Goal: Task Accomplishment & Management: Manage account settings

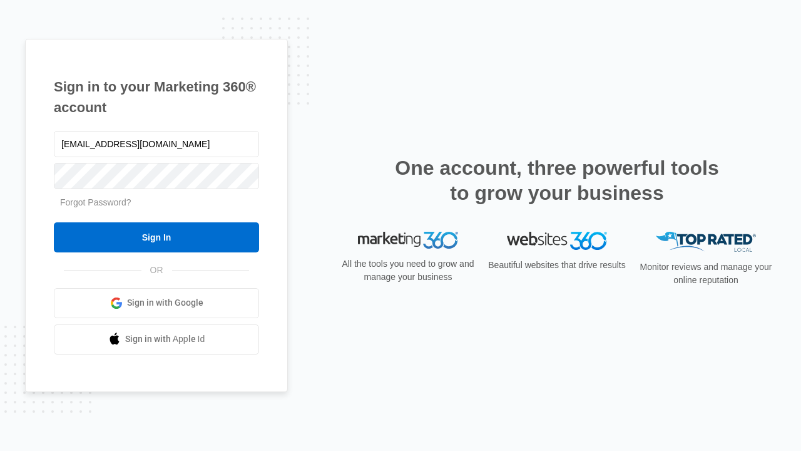
type input "[EMAIL_ADDRESS][DOMAIN_NAME]"
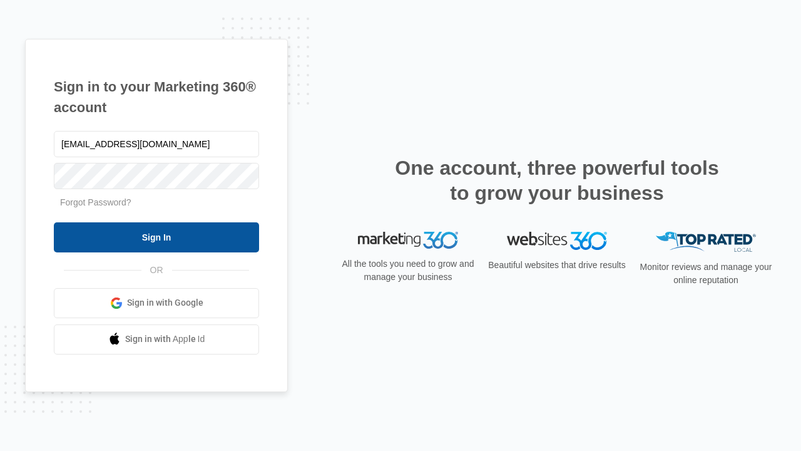
click at [157, 237] on input "Sign In" at bounding box center [156, 237] width 205 height 30
